Goal: Task Accomplishment & Management: Complete application form

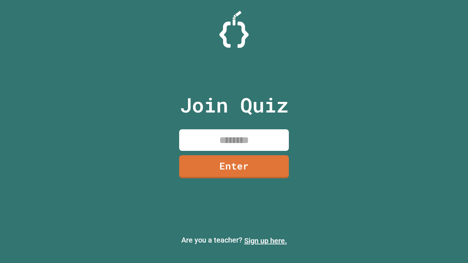
click at [266, 241] on link "Sign up here." at bounding box center [265, 241] width 43 height 9
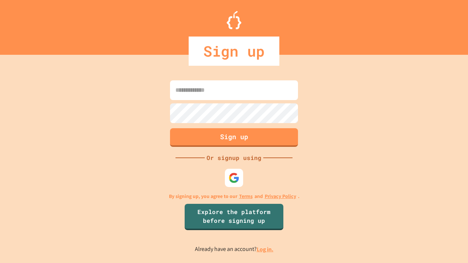
click at [266, 249] on link "Log in." at bounding box center [265, 250] width 17 height 8
